Goal: Connect with others: Connect with others

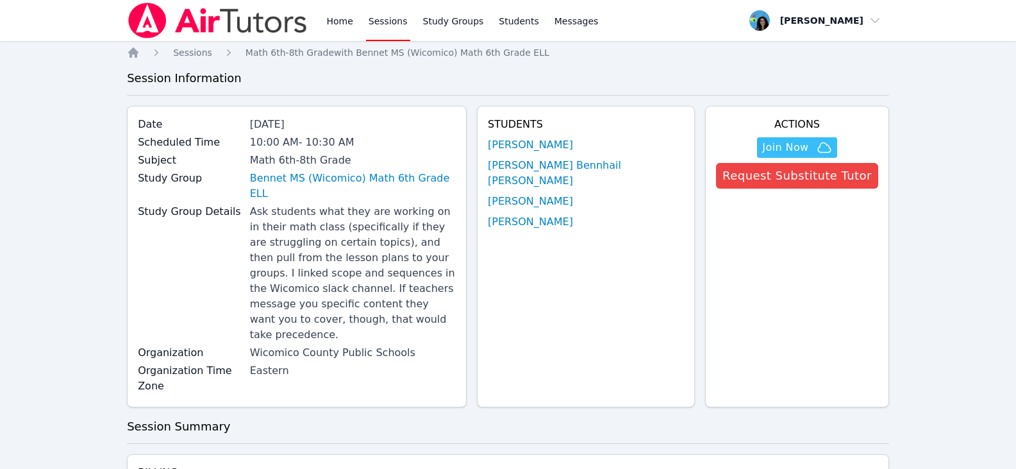
drag, startPoint x: 335, startPoint y: 21, endPoint x: 314, endPoint y: 24, distance: 21.4
click at [335, 21] on link "Home" at bounding box center [339, 20] width 31 height 41
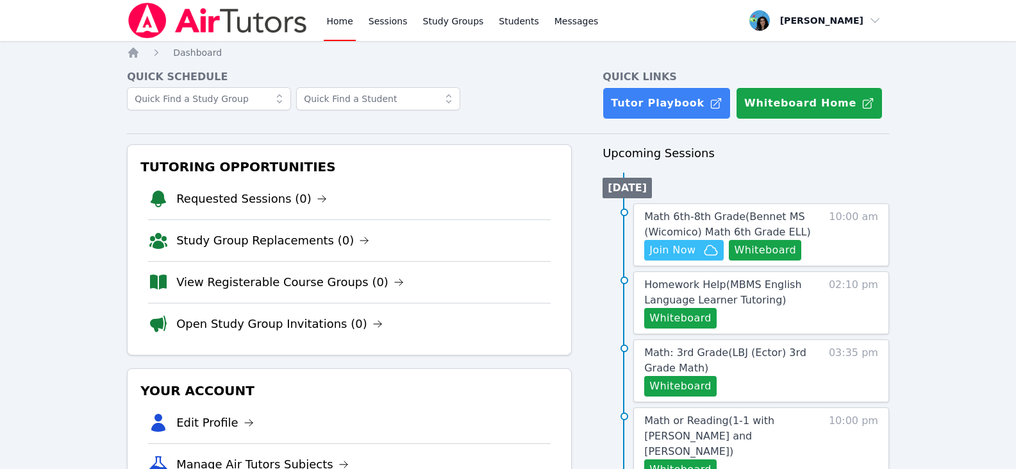
click at [276, 30] on img at bounding box center [217, 21] width 181 height 36
click at [281, 29] on img at bounding box center [217, 21] width 181 height 36
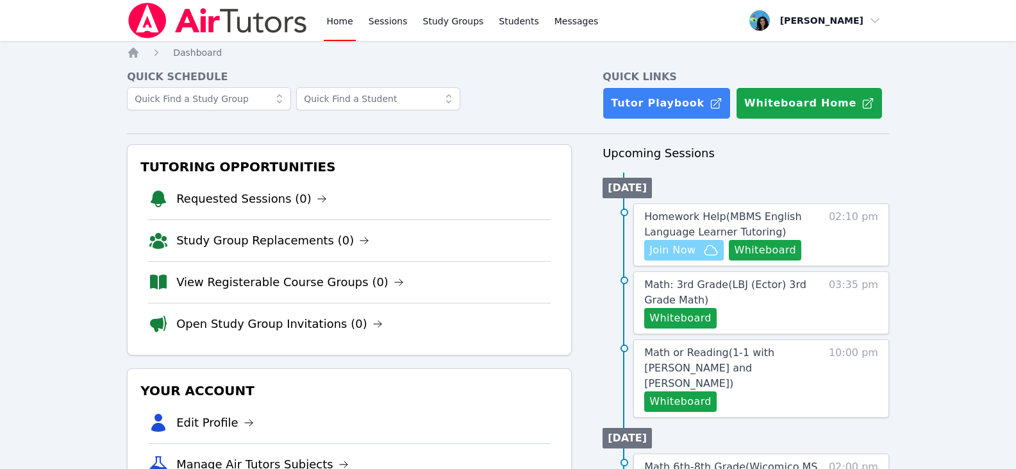
click at [692, 249] on span "Join Now" at bounding box center [673, 249] width 46 height 15
